Goal: Transaction & Acquisition: Book appointment/travel/reservation

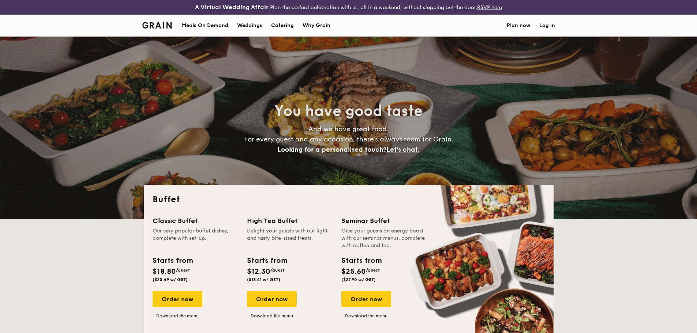
select select
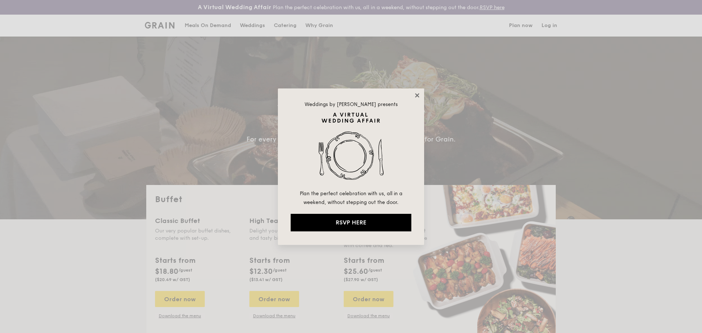
click at [420, 97] on icon at bounding box center [417, 95] width 7 height 7
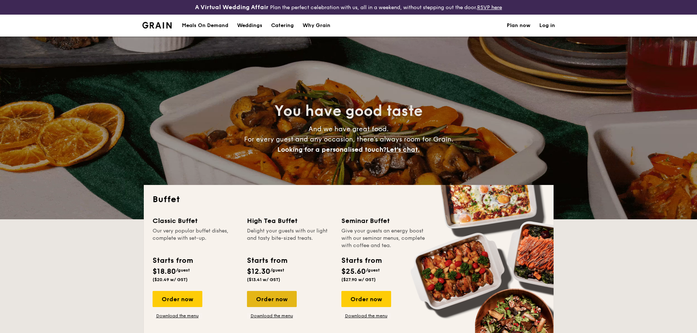
click at [282, 296] on div "Order now" at bounding box center [272, 299] width 50 height 16
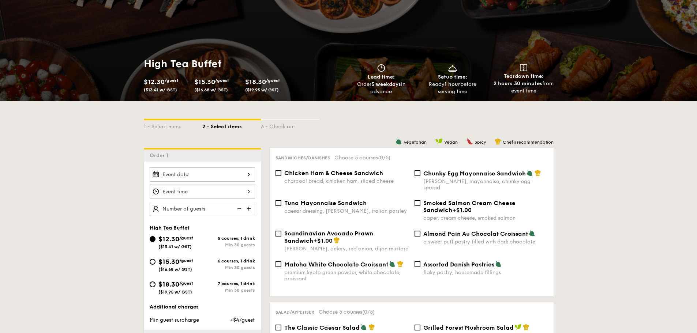
scroll to position [73, 0]
click at [348, 200] on div "Tuna Mayonnaise Sandwich caesar dressing, [GEOGRAPHIC_DATA], italian parsley" at bounding box center [346, 206] width 124 height 15
click at [281, 200] on input "Tuna Mayonnaise Sandwich caesar dressing, [GEOGRAPHIC_DATA], italian parsley" at bounding box center [278, 203] width 6 height 6
checkbox input "true"
click at [465, 174] on span "Chunky Egg Mayonnaise Sandwich" at bounding box center [474, 173] width 102 height 7
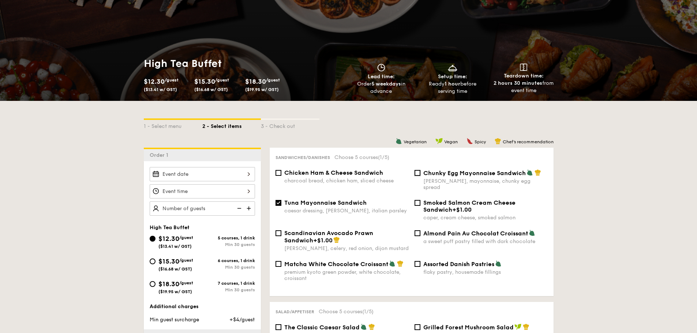
click at [420, 174] on input "Chunky Egg Mayonnaise Sandwich dijon mustard, mayonnaise, chunky egg spread" at bounding box center [417, 173] width 6 height 6
checkbox input "true"
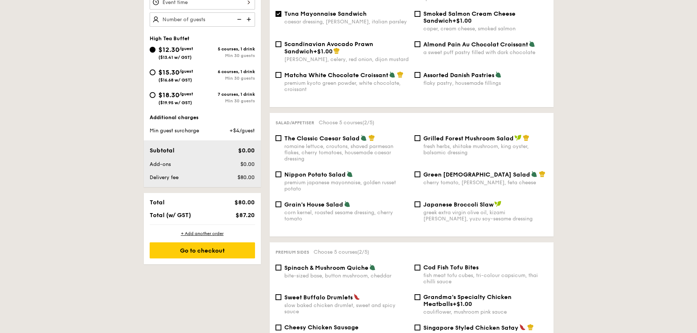
scroll to position [329, 0]
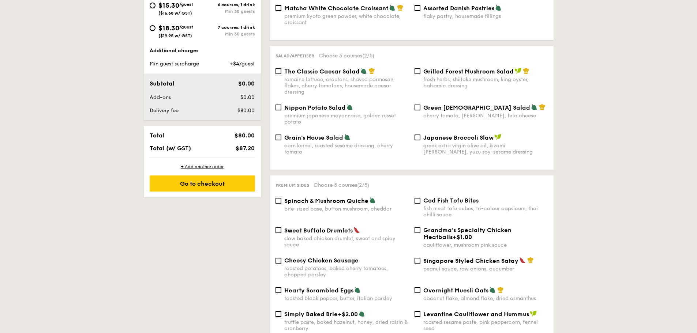
click at [338, 227] on span "Sweet Buffalo Drumlets" at bounding box center [318, 230] width 68 height 7
click at [281, 227] on input "Sweet Buffalo Drumlets slow baked chicken drumlet, sweet and spicy sauce" at bounding box center [278, 230] width 6 height 6
checkbox input "true"
click at [459, 258] on div "Singapore Styled Chicken Satay peanut sauce, raw onions, cucumber" at bounding box center [485, 264] width 124 height 15
click at [420, 258] on input "Singapore Styled Chicken Satay peanut sauce, raw onions, cucumber" at bounding box center [417, 261] width 6 height 6
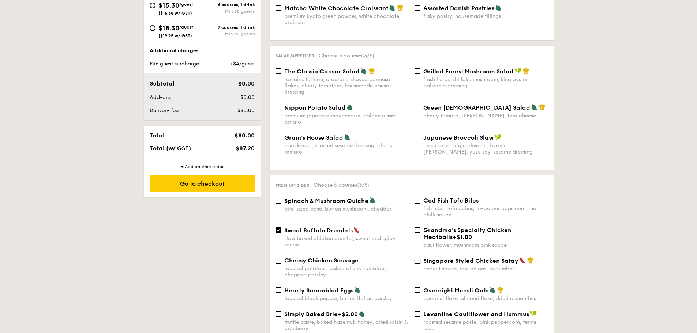
checkbox input "true"
click at [449, 197] on span "Cod Fish Tofu Bites" at bounding box center [450, 200] width 55 height 7
click at [420, 198] on input "Cod Fish Tofu Bites fish meat tofu cubes, tri-colour capsicum, thai chilli sauce" at bounding box center [417, 201] width 6 height 6
checkbox input "true"
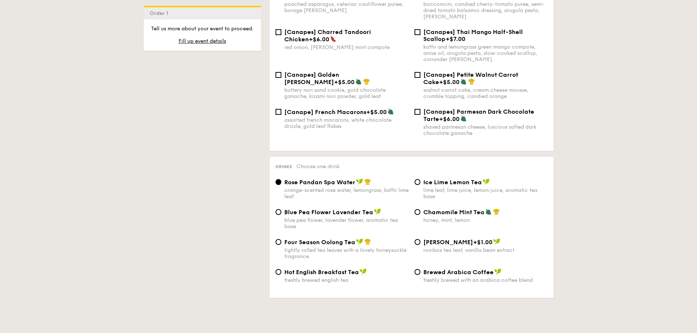
scroll to position [1097, 0]
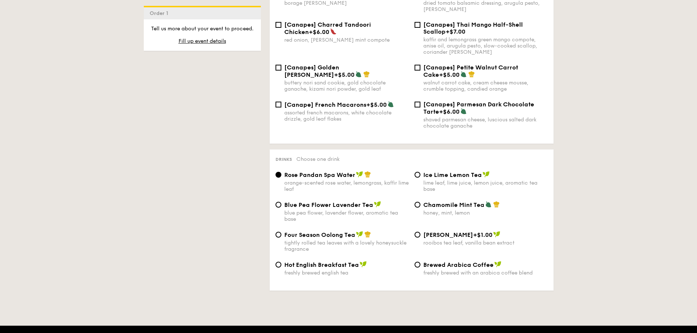
click at [447, 172] on span "Ice Lime Lemon Tea" at bounding box center [452, 175] width 59 height 7
click at [420, 172] on input "Ice Lime Lemon Tea lime leaf, lime juice, lemon juice, aromatic tea base" at bounding box center [417, 175] width 6 height 6
radio input "true"
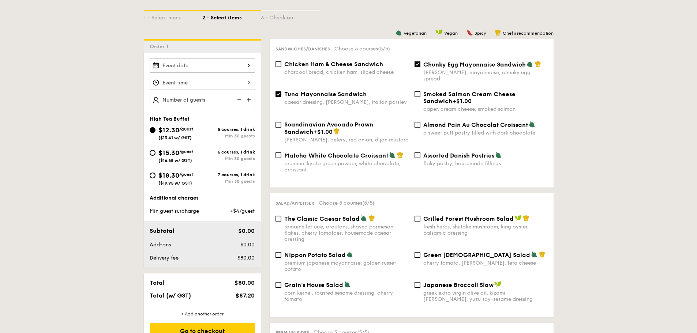
scroll to position [73, 0]
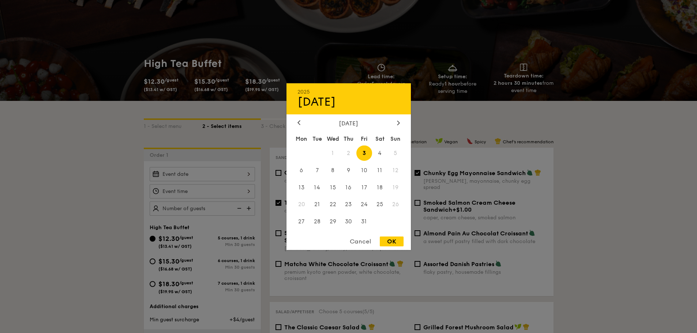
click at [216, 175] on div "2025 Oct [DATE] Tue Wed Thu Fri Sat Sun 1 2 3 4 5 6 7 8 9 10 11 12 13 14 15 16 …" at bounding box center [202, 174] width 105 height 14
click at [298, 125] on div at bounding box center [299, 123] width 7 height 7
click at [318, 220] on span "30" at bounding box center [317, 222] width 16 height 16
click at [398, 125] on icon at bounding box center [398, 122] width 3 height 5
click at [362, 154] on span "3" at bounding box center [364, 153] width 16 height 16
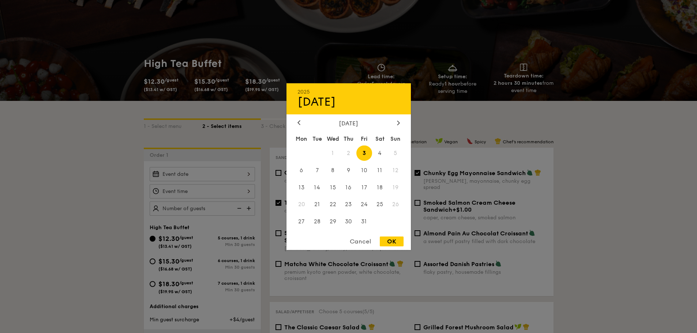
click at [393, 241] on div "OK" at bounding box center [392, 242] width 24 height 10
type input "[DATE]"
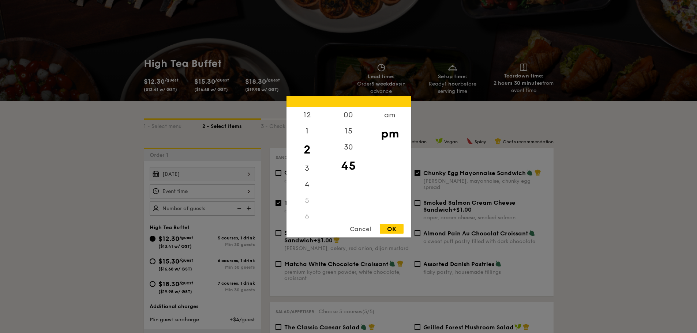
click at [244, 192] on div "12 1 2 3 4 5 6 7 8 9 10 11 00 15 30 45 am pm Cancel OK" at bounding box center [202, 191] width 105 height 14
click at [362, 229] on div "Cancel" at bounding box center [360, 229] width 36 height 10
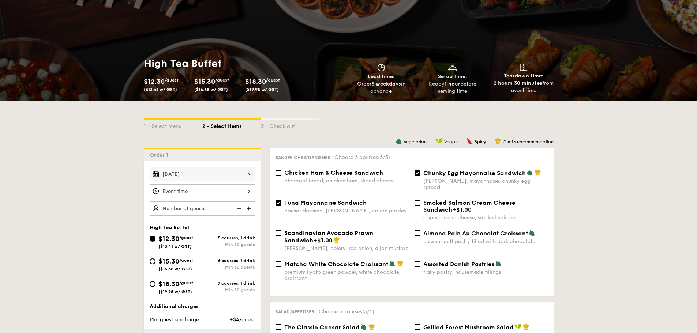
click at [173, 261] on span "$15.30" at bounding box center [168, 261] width 21 height 8
click at [155, 261] on input "$15.30 /guest ($16.68 w/ GST) 6 courses, 1 drink Min 30 guests" at bounding box center [153, 262] width 6 height 6
radio input "true"
checkbox input "false"
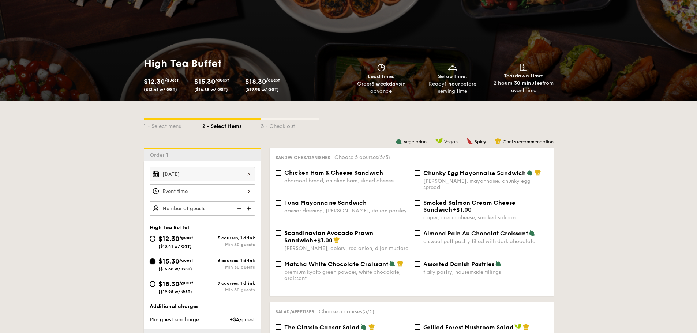
checkbox input "false"
radio input "true"
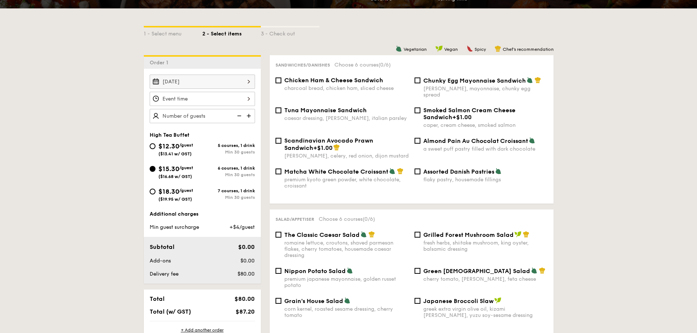
scroll to position [183, 0]
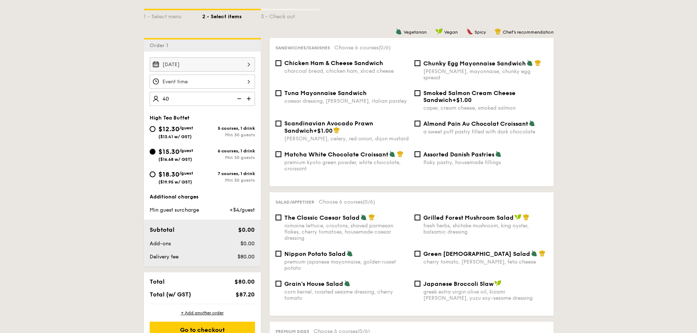
type input "40 guests"
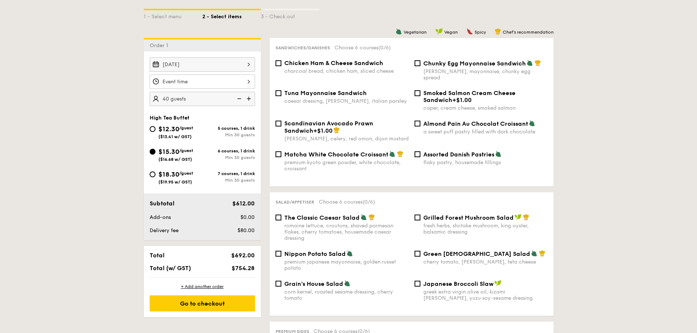
click at [218, 125] on div "$12.30 /guest ($13.41 w/ GST) 5 courses, 1 drink Min 30 guests" at bounding box center [202, 131] width 105 height 15
click at [218, 131] on div "5 courses, 1 drink" at bounding box center [228, 128] width 53 height 5
click at [155, 131] on input "$12.30 /guest ($13.41 w/ GST) 5 courses, 1 drink Min 30 guests" at bounding box center [153, 129] width 6 height 6
radio input "true"
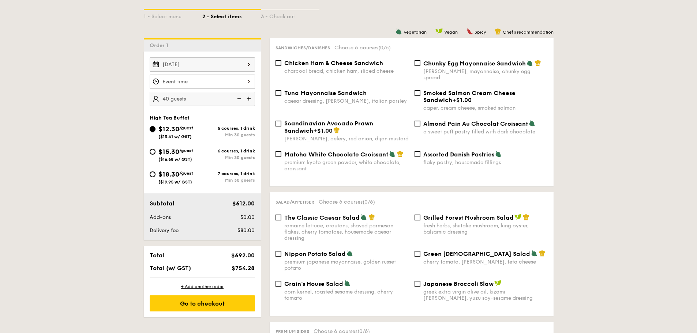
radio input "true"
click at [332, 82] on div "Chicken Ham & Cheese Sandwich charcoal bread, chicken ham, sliced cheese Chunky…" at bounding box center [411, 75] width 278 height 30
click at [328, 91] on div "Tuna Mayonnaise Sandwich caesar dressing, [GEOGRAPHIC_DATA], italian parsley" at bounding box center [346, 97] width 124 height 15
click at [281, 91] on input "Tuna Mayonnaise Sandwich caesar dressing, [GEOGRAPHIC_DATA], italian parsley" at bounding box center [278, 93] width 6 height 6
checkbox input "true"
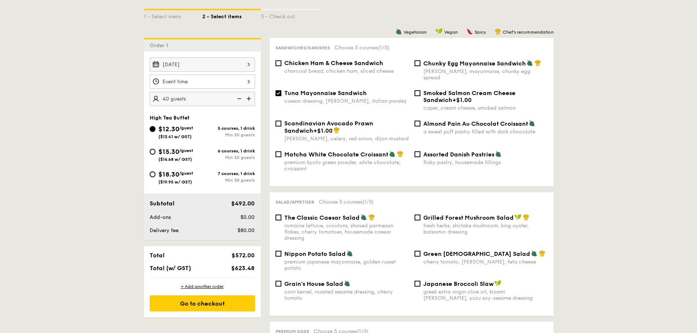
click at [494, 70] on div "[PERSON_NAME], mayonnaise, chunky egg spread" at bounding box center [485, 74] width 124 height 12
click at [420, 66] on input "Chunky Egg Mayonnaise Sandwich dijon mustard, mayonnaise, chunky egg spread" at bounding box center [417, 63] width 6 height 6
checkbox input "true"
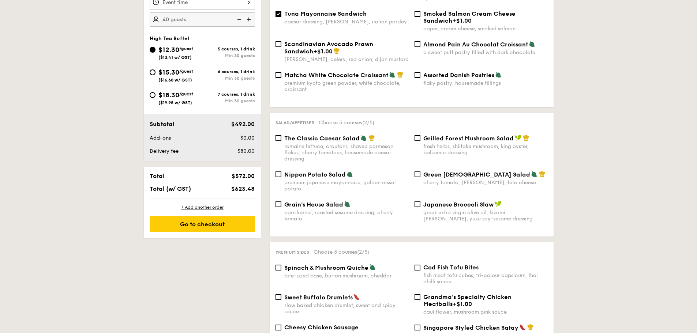
scroll to position [329, 0]
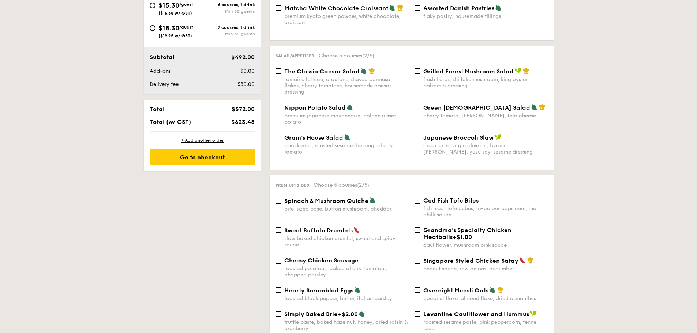
click at [324, 227] on span "Sweet Buffalo Drumlets" at bounding box center [318, 230] width 68 height 7
click at [281, 227] on input "Sweet Buffalo Drumlets slow baked chicken drumlet, sweet and spicy sauce" at bounding box center [278, 230] width 6 height 6
checkbox input "true"
click at [479, 257] on span "Singapore Styled Chicken Satay" at bounding box center [470, 260] width 95 height 7
click at [420, 258] on input "Singapore Styled Chicken Satay peanut sauce, raw onions, cucumber" at bounding box center [417, 261] width 6 height 6
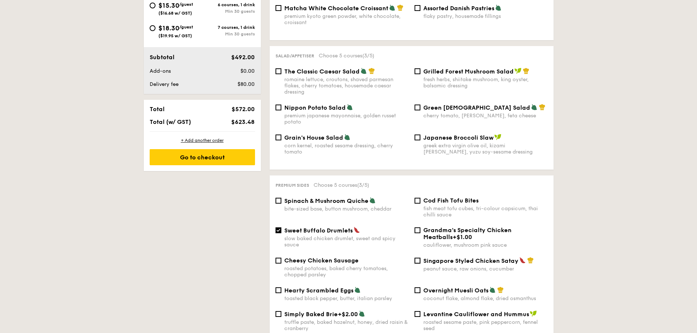
checkbox input "true"
click at [456, 206] on div "fish meat tofu cubes, tri-colour capsicum, thai chilli sauce" at bounding box center [485, 212] width 124 height 12
click at [420, 199] on input "Cod Fish Tofu Bites fish meat tofu cubes, tri-colour capsicum, thai chilli sauce" at bounding box center [417, 201] width 6 height 6
checkbox input "true"
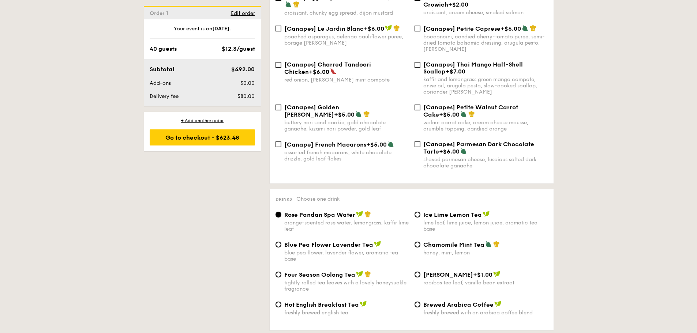
scroll to position [1097, 0]
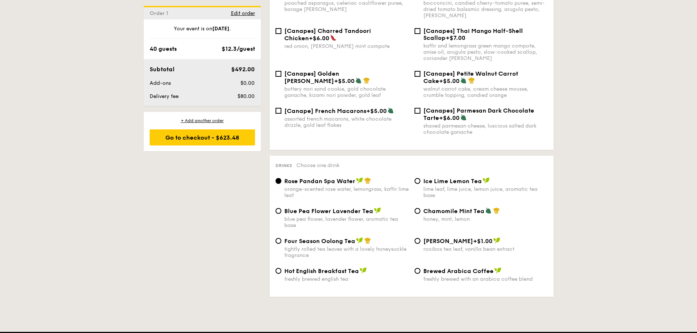
click at [421, 177] on div "Ice Lime Lemon Tea lime leaf, lime juice, lemon juice, aromatic tea base" at bounding box center [480, 187] width 139 height 21
click at [420, 177] on div "Ice Lime Lemon Tea lime leaf, lime juice, lemon juice, aromatic tea base" at bounding box center [480, 187] width 139 height 21
click at [417, 178] on input "Ice Lime Lemon Tea lime leaf, lime juice, lemon juice, aromatic tea base" at bounding box center [417, 181] width 6 height 6
radio input "true"
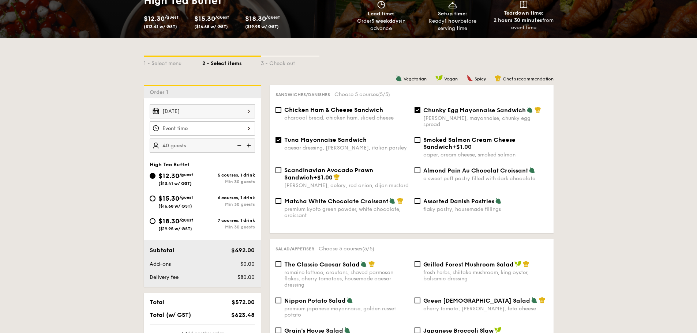
scroll to position [37, 0]
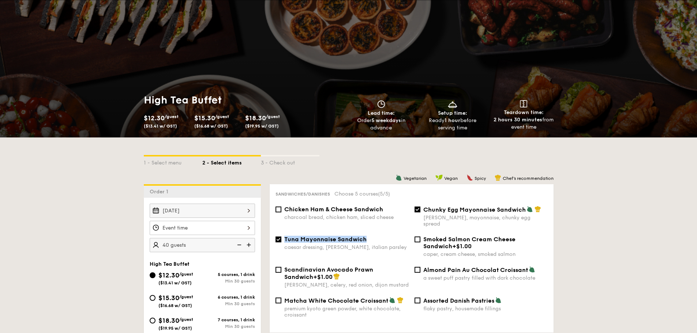
drag, startPoint x: 372, startPoint y: 233, endPoint x: 285, endPoint y: 233, distance: 87.8
click at [285, 236] on div "Tuna Mayonnaise Sandwich" at bounding box center [346, 239] width 124 height 7
copy span "Tuna Mayonnaise Sandwich"
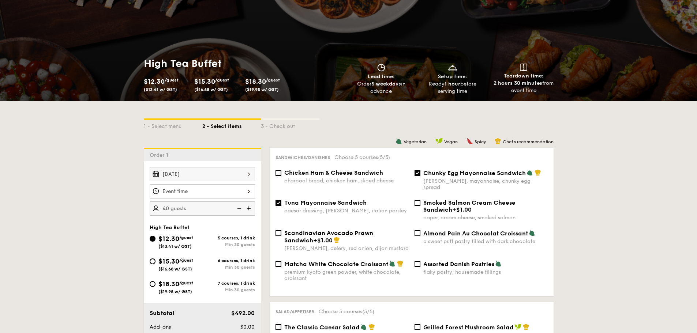
drag, startPoint x: 425, startPoint y: 174, endPoint x: 526, endPoint y: 175, distance: 101.3
click at [526, 175] on div "Chunky Egg Mayonnaise Sandwich" at bounding box center [485, 172] width 124 height 7
copy span "Chunky Egg Mayonnaise Sandwich"
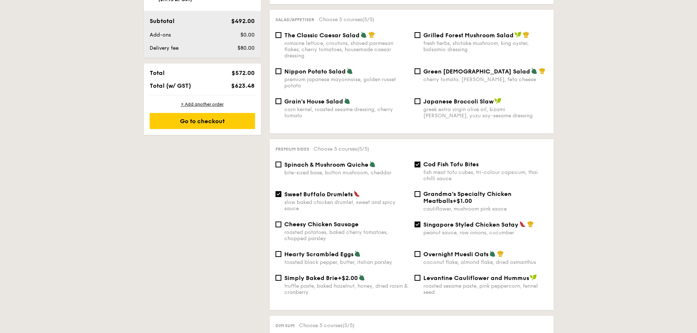
scroll to position [366, 0]
drag, startPoint x: 499, startPoint y: 161, endPoint x: 460, endPoint y: 161, distance: 39.1
click at [460, 161] on div "Cod Fish Tofu Bites fish meat tofu cubes, tri-colour capsicum, thai chilli sauce" at bounding box center [485, 171] width 124 height 21
click at [495, 161] on div "Cod Fish Tofu Bites" at bounding box center [485, 164] width 124 height 7
click at [420, 161] on input "Cod Fish Tofu Bites fish meat tofu cubes, tri-colour capsicum, thai chilli sauce" at bounding box center [417, 164] width 6 height 6
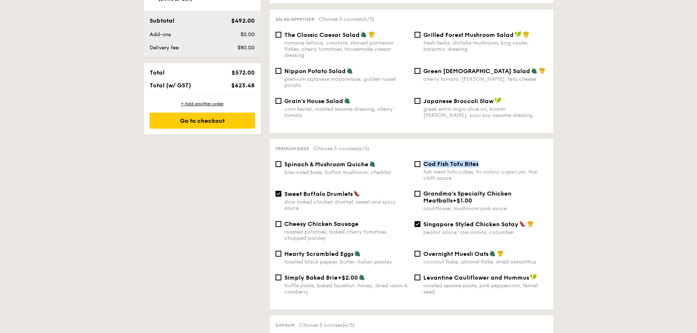
drag, startPoint x: 492, startPoint y: 158, endPoint x: 422, endPoint y: 158, distance: 70.2
click at [422, 161] on div "Cod Fish Tofu Bites fish meat tofu cubes, tri-colour capsicum, thai chilli sauce" at bounding box center [480, 171] width 139 height 21
click at [417, 161] on input "Cod Fish Tofu Bites fish meat tofu cubes, tri-colour capsicum, thai chilli sauce" at bounding box center [417, 164] width 6 height 6
checkbox input "true"
copy span "Cod Fish Tofu Bites"
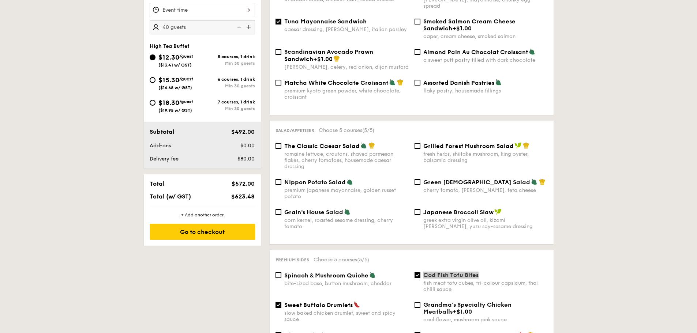
scroll to position [293, 0]
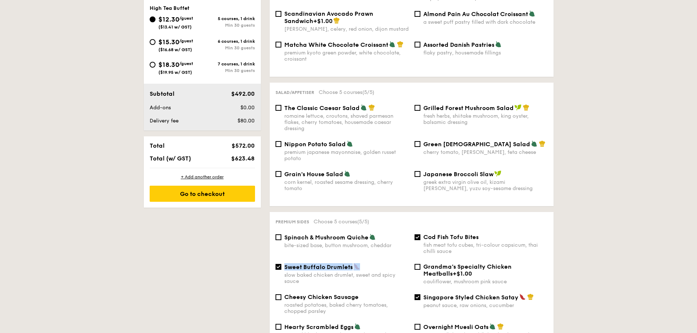
drag, startPoint x: 368, startPoint y: 261, endPoint x: 284, endPoint y: 263, distance: 84.1
click at [284, 263] on div "Sweet Buffalo Drumlets" at bounding box center [346, 266] width 124 height 7
copy span "Sweet Buffalo Drumlets"
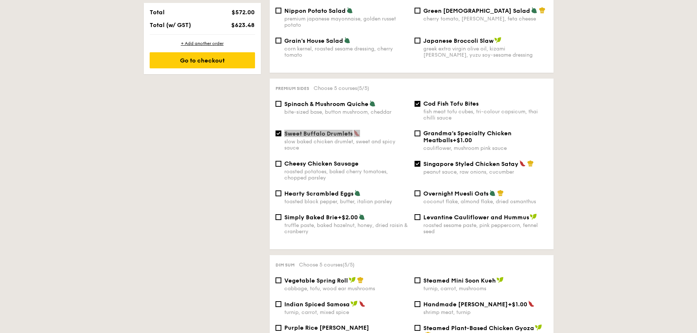
scroll to position [439, 0]
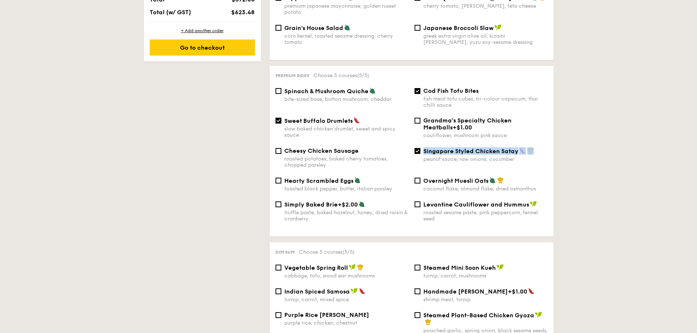
drag, startPoint x: 541, startPoint y: 147, endPoint x: 422, endPoint y: 147, distance: 118.1
click at [422, 147] on div "Singapore Styled Chicken Satay peanut sauce, raw onions, cucumber" at bounding box center [480, 154] width 139 height 15
copy div "Singapore Styled Chicken Satay"
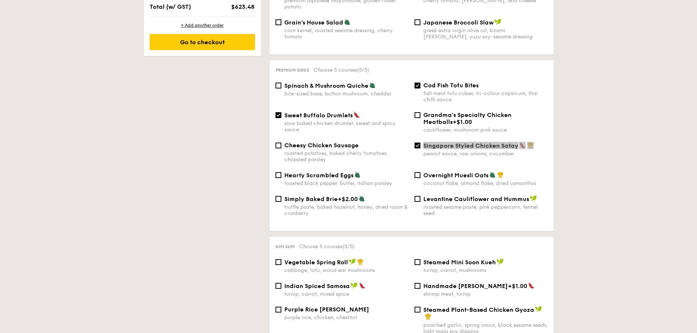
scroll to position [475, 0]
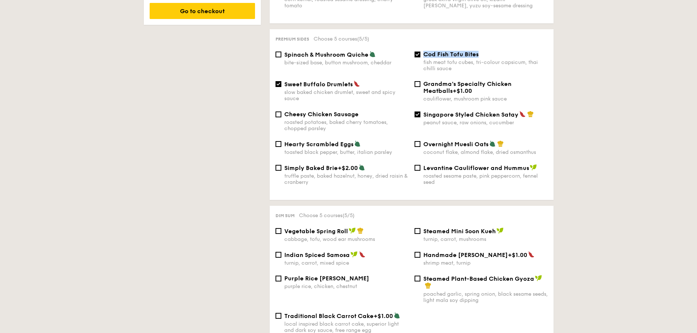
drag, startPoint x: 490, startPoint y: 50, endPoint x: 425, endPoint y: 47, distance: 65.5
click at [425, 51] on div "Cod Fish Tofu Bites" at bounding box center [485, 54] width 124 height 7
copy span "Cod Fish Tofu Bites"
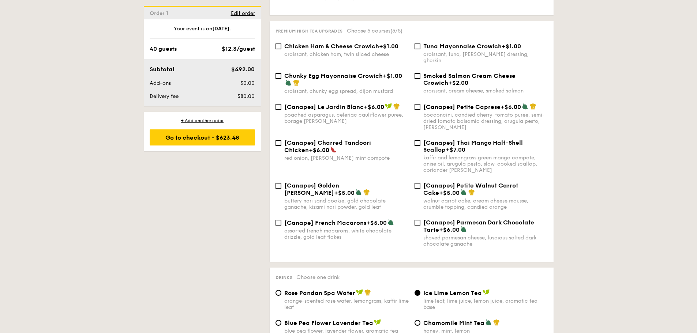
scroll to position [1097, 0]
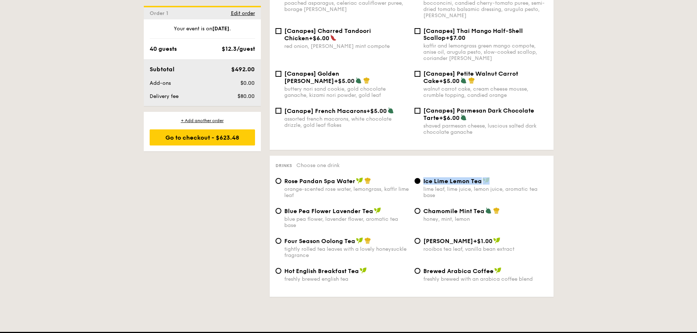
drag, startPoint x: 505, startPoint y: 169, endPoint x: 418, endPoint y: 172, distance: 86.7
click at [418, 177] on div "Ice Lime Lemon Tea lime leaf, lime juice, lemon juice, aromatic tea base" at bounding box center [480, 187] width 139 height 21
copy span "Ice Lime Lemon Tea"
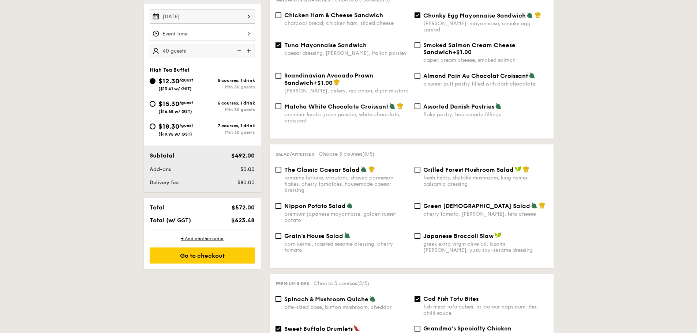
scroll to position [219, 0]
